Goal: Task Accomplishment & Management: Use online tool/utility

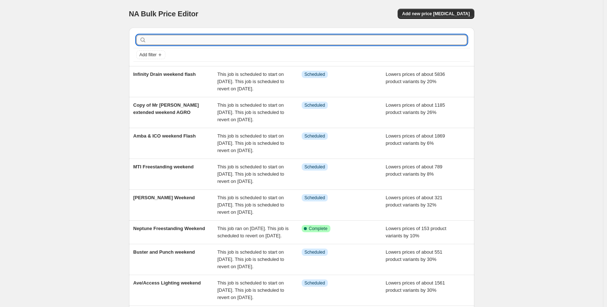
click at [181, 40] on input "text" at bounding box center [307, 40] width 319 height 10
type input "timberline"
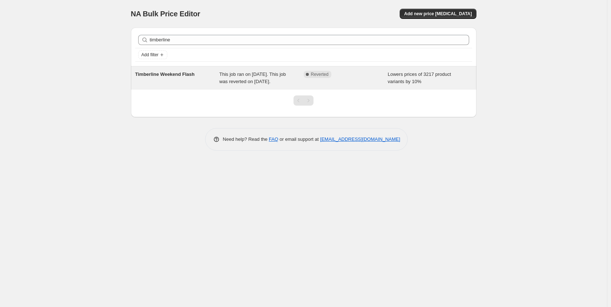
click at [236, 84] on span "This job ran on [DATE]. This job was reverted on [DATE]." at bounding box center [252, 78] width 67 height 13
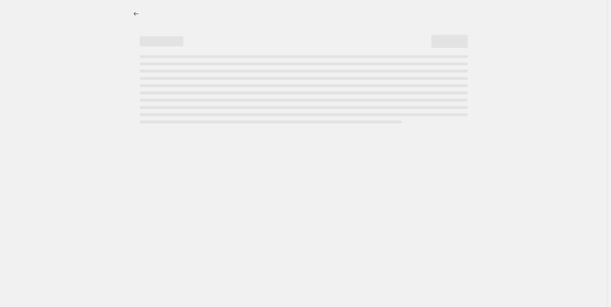
select select "percentage"
select select "no_change"
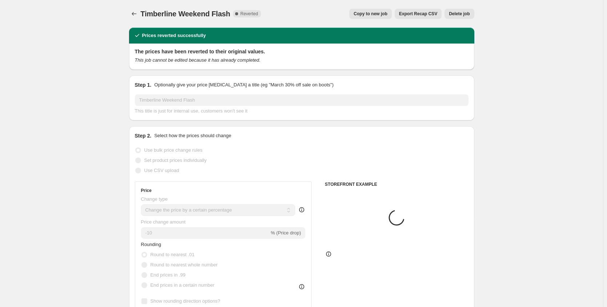
select select "collection"
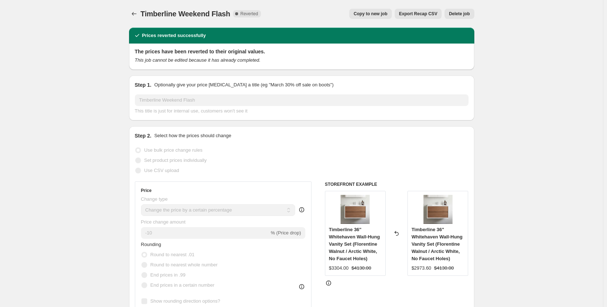
click at [370, 16] on span "Copy to new job" at bounding box center [371, 14] width 34 height 6
select select "percentage"
select select "no_change"
select select "collection"
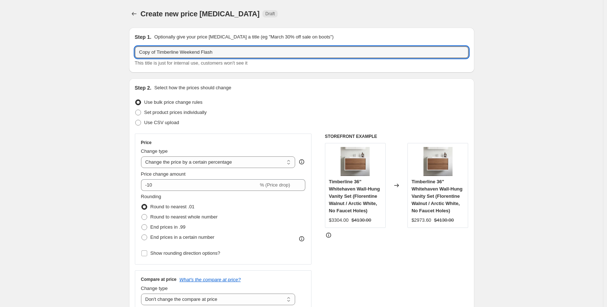
drag, startPoint x: 161, startPoint y: 51, endPoint x: 93, endPoint y: 51, distance: 67.6
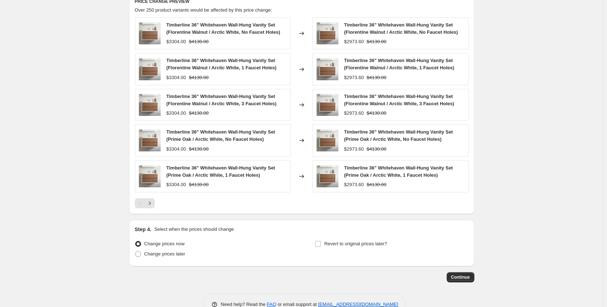
scroll to position [512, 0]
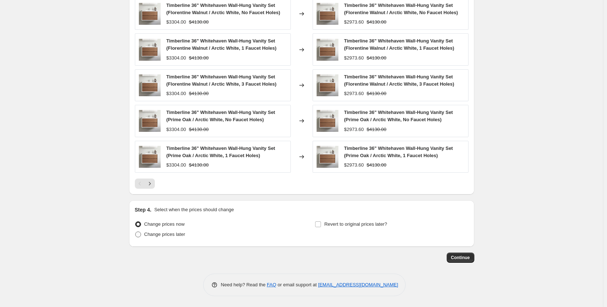
type input "Timberline Weekend Flash"
click at [162, 237] on span "Change prices later" at bounding box center [164, 234] width 41 height 5
click at [136, 232] on input "Change prices later" at bounding box center [135, 232] width 0 height 0
radio input "true"
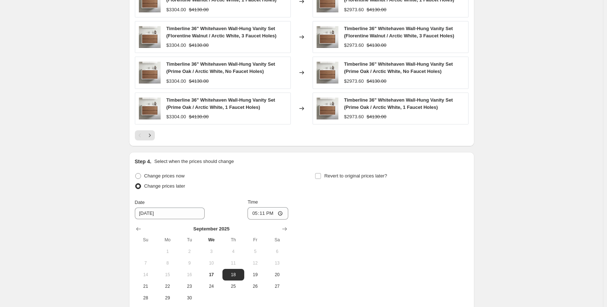
scroll to position [637, 0]
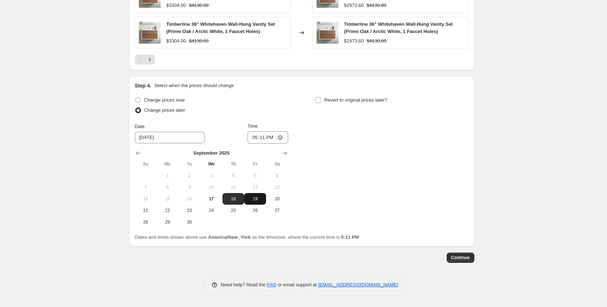
click at [258, 200] on span "19" at bounding box center [255, 199] width 16 height 6
type input "9/19/2025"
click at [283, 136] on input "17:11" at bounding box center [268, 138] width 41 height 12
type input "22:11"
click at [357, 150] on div "Change prices now Change prices later Date 9/19/2025 Time 22:11 September 2025 …" at bounding box center [302, 161] width 334 height 133
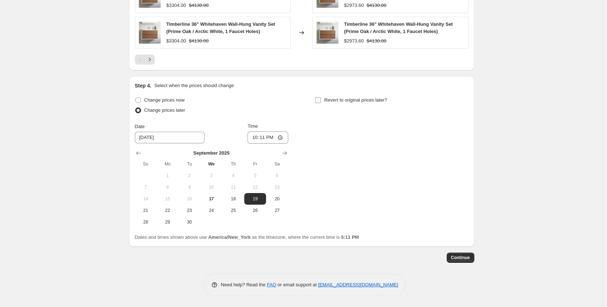
click at [318, 98] on input "Revert to original prices later?" at bounding box center [318, 100] width 6 height 6
checkbox input "true"
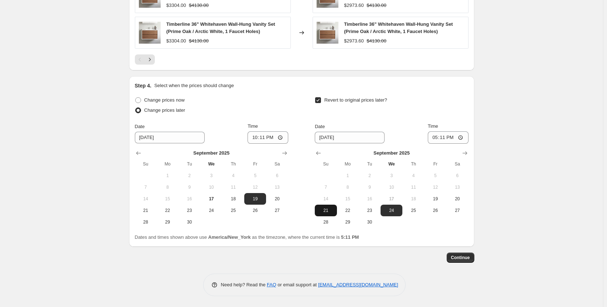
click at [330, 210] on span "21" at bounding box center [326, 211] width 16 height 6
type input "9/21/2025"
click at [463, 138] on input "17:11" at bounding box center [448, 138] width 41 height 12
type input "23:15"
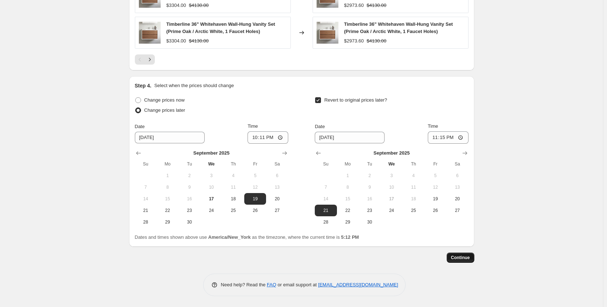
click at [457, 253] on button "Continue" at bounding box center [461, 258] width 28 height 10
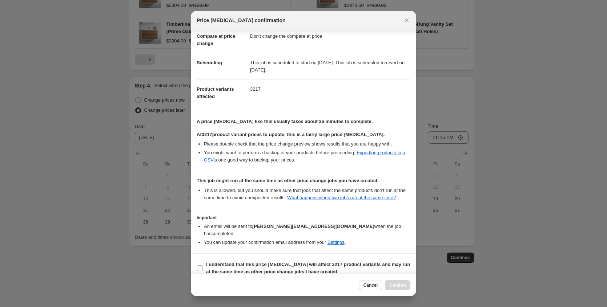
scroll to position [52, 0]
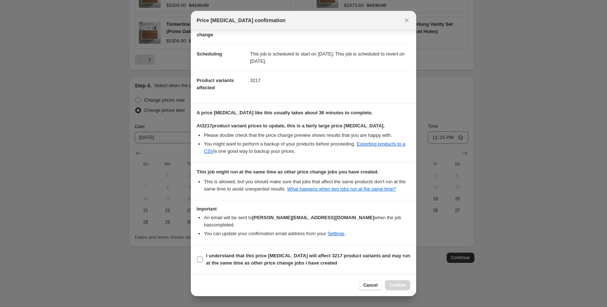
click at [274, 262] on b "I understand that this price change job will affect 3217 product variants and m…" at bounding box center [308, 259] width 204 height 13
click at [203, 262] on input "I understand that this price change job will affect 3217 product variants and m…" at bounding box center [200, 260] width 6 height 6
checkbox input "true"
click at [393, 289] on button "Confirm" at bounding box center [397, 286] width 25 height 10
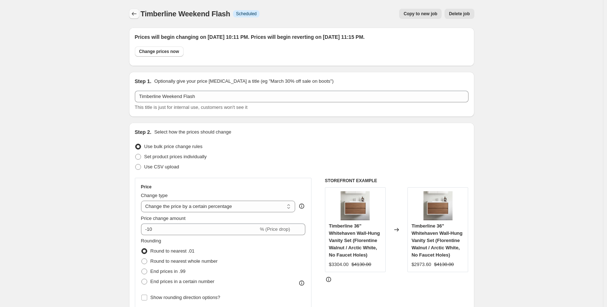
click at [139, 15] on button "Price change jobs" at bounding box center [134, 14] width 10 height 10
